Goal: Task Accomplishment & Management: Manage account settings

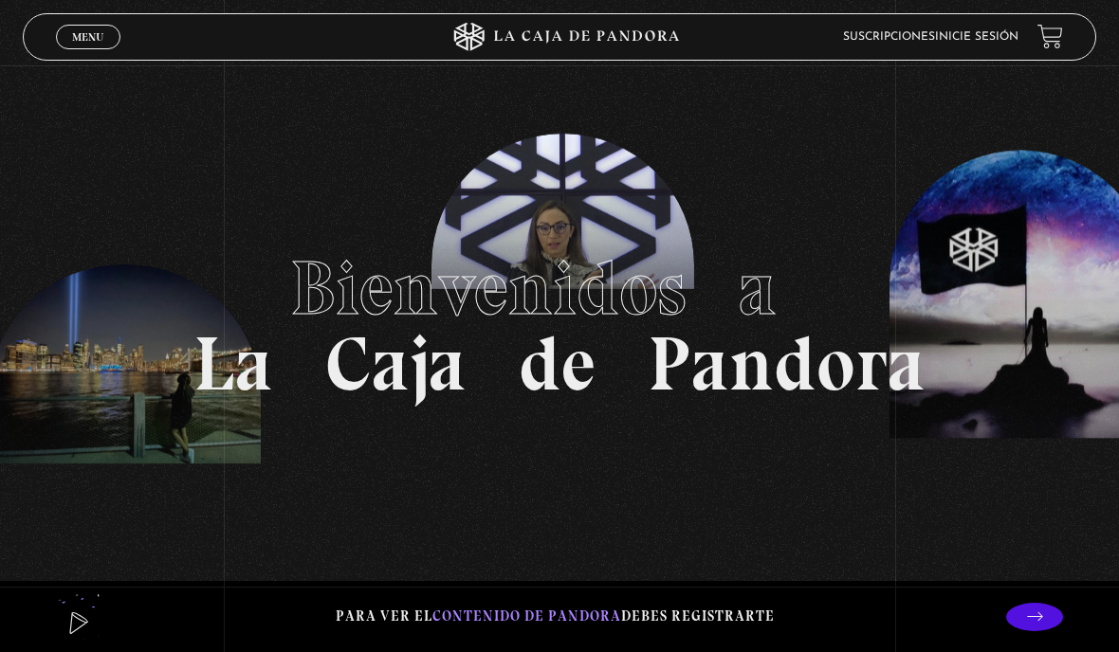
click at [92, 49] on span "Cerrar" at bounding box center [88, 53] width 45 height 13
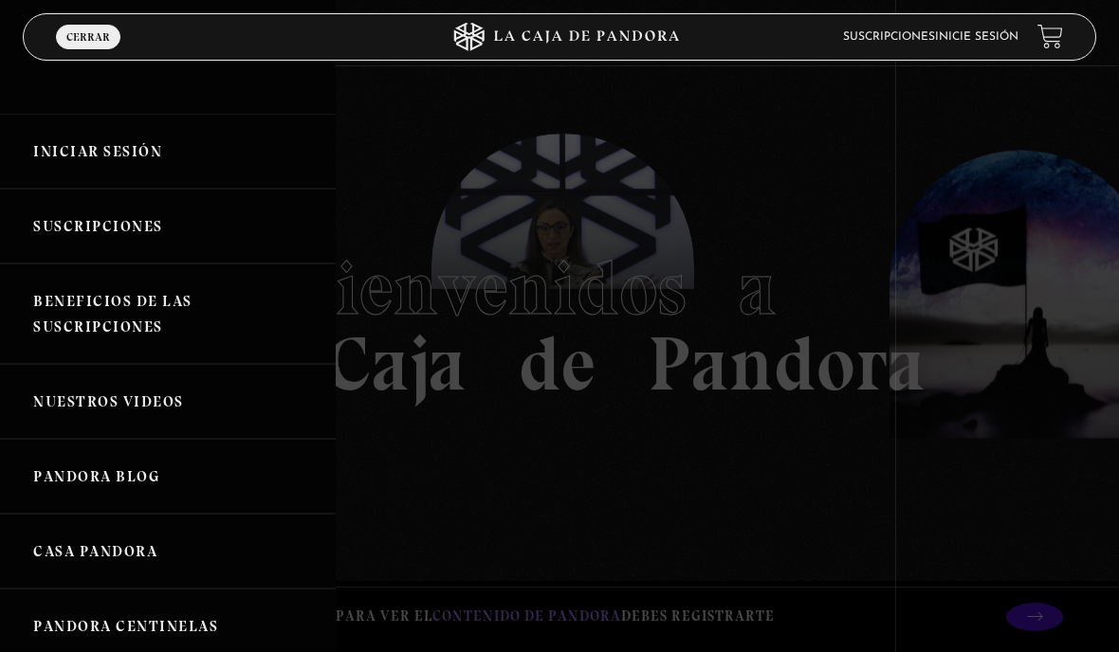
click at [46, 153] on link "Iniciar Sesión" at bounding box center [168, 151] width 336 height 75
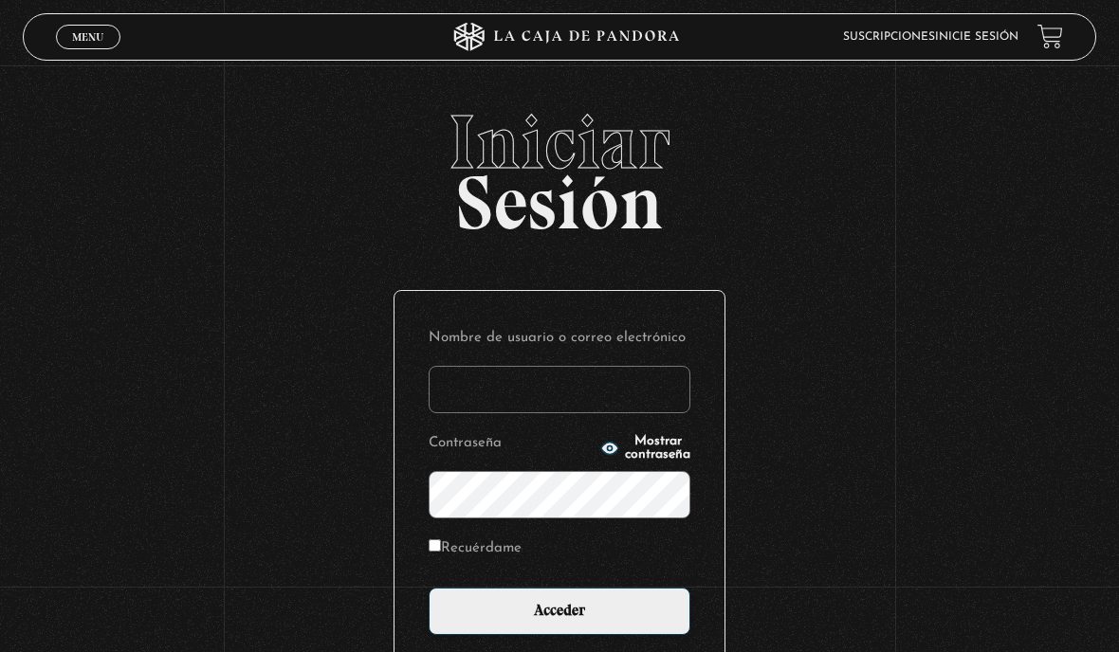
type input "[PERSON_NAME][EMAIL_ADDRESS][PERSON_NAME][PERSON_NAME][DOMAIN_NAME]"
click at [441, 552] on input "Recuérdame" at bounding box center [435, 546] width 12 height 12
checkbox input "true"
click at [562, 635] on input "Acceder" at bounding box center [560, 611] width 262 height 47
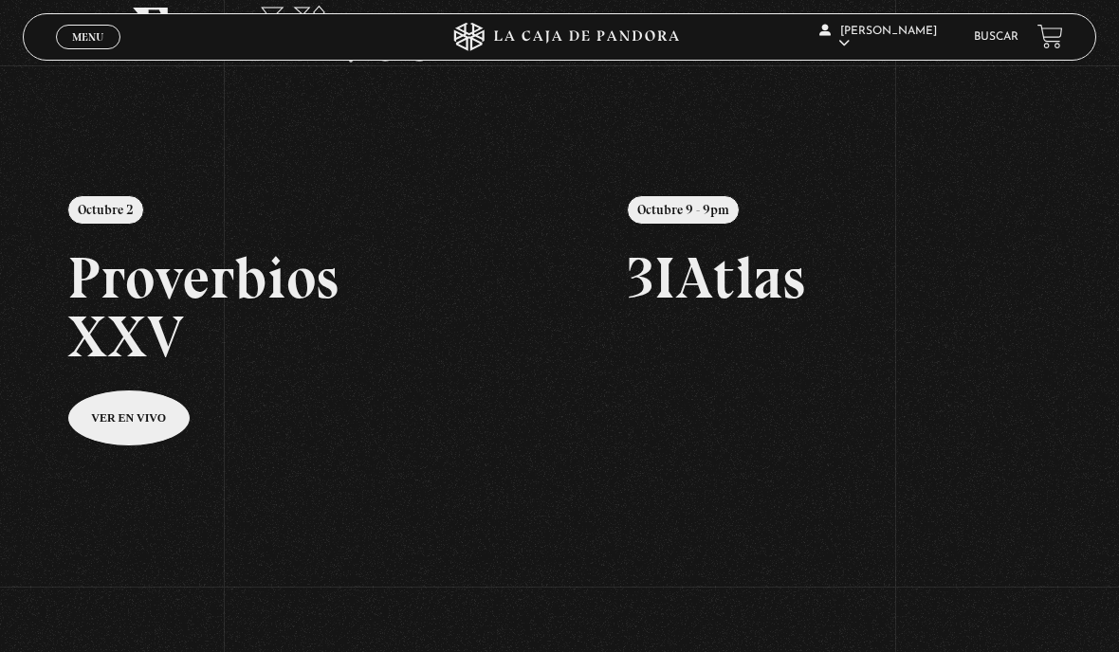
scroll to position [135, 0]
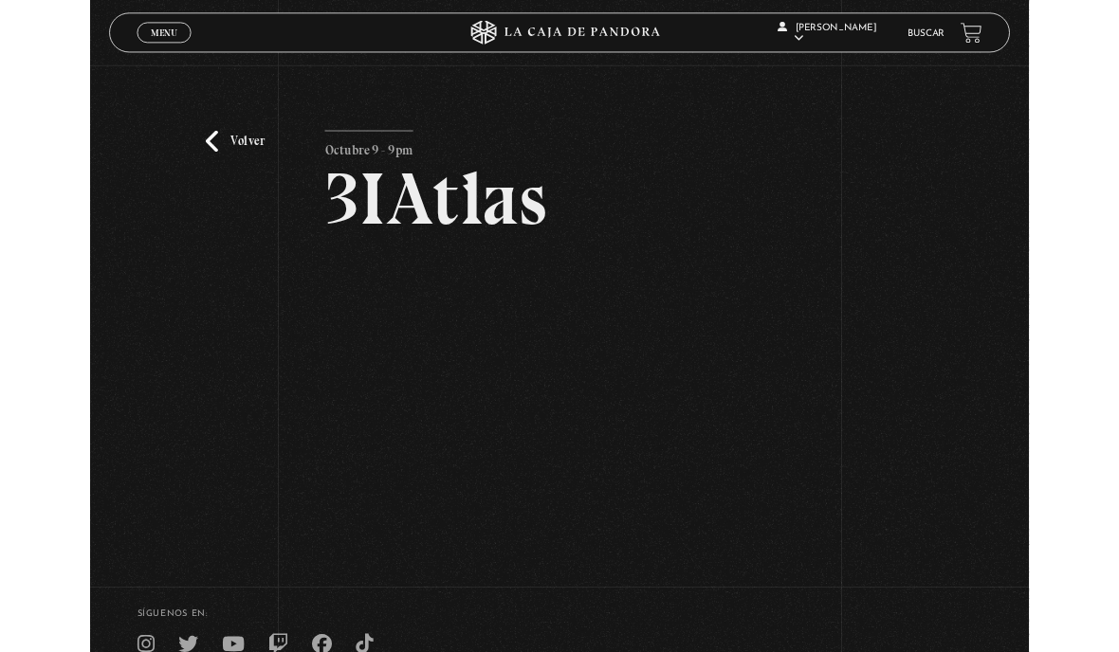
scroll to position [77, 0]
